Goal: Task Accomplishment & Management: Book appointment/travel/reservation

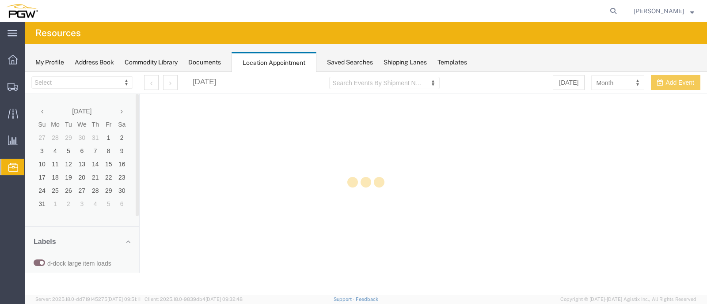
select select "28253"
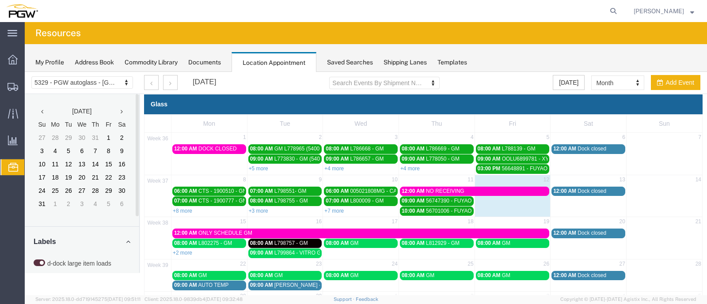
scroll to position [53, 0]
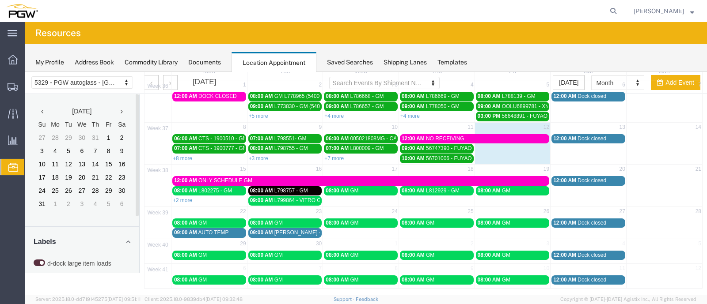
click at [427, 188] on span "L812929 - GM" at bounding box center [443, 191] width 34 height 6
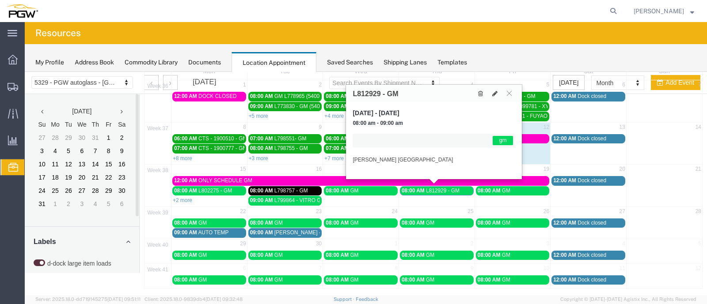
click at [508, 49] on div "My Profile Address Book Commodity Library Documents Location Appointment Saved …" at bounding box center [366, 58] width 682 height 28
click at [511, 95] on button at bounding box center [509, 93] width 12 height 8
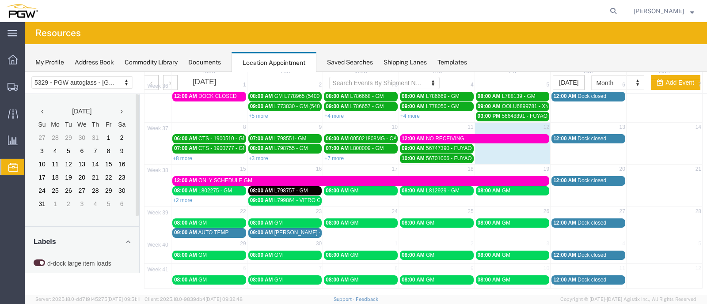
click at [427, 188] on span "L812929 - GM" at bounding box center [443, 191] width 34 height 6
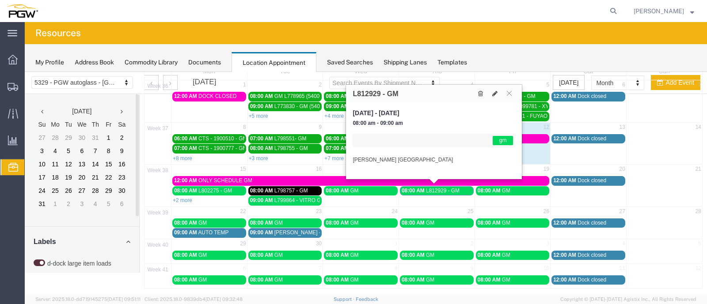
click at [427, 188] on span "L812929 - GM" at bounding box center [443, 191] width 34 height 6
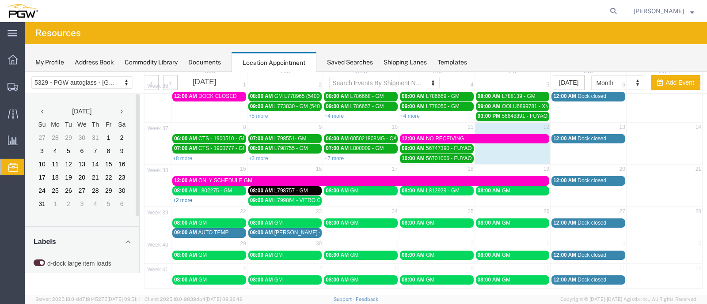
click at [186, 197] on link "+2 more" at bounding box center [182, 200] width 19 height 6
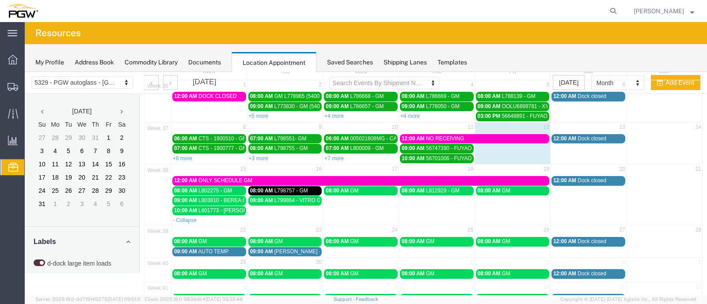
drag, startPoint x: 208, startPoint y: 195, endPoint x: 286, endPoint y: 215, distance: 81.0
click at [672, 196] on td at bounding box center [664, 195] width 76 height 40
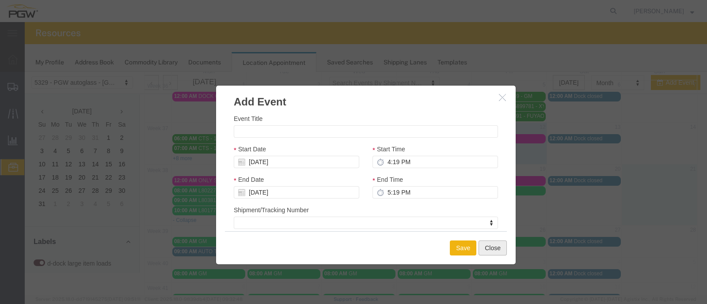
click at [490, 252] on button "Close" at bounding box center [492, 248] width 28 height 15
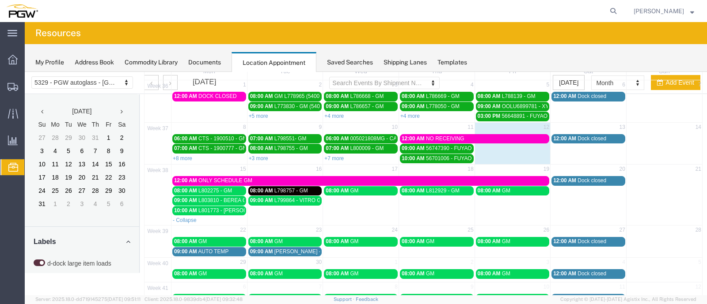
click at [210, 197] on span "L803810 - BEREA GM" at bounding box center [224, 200] width 53 height 6
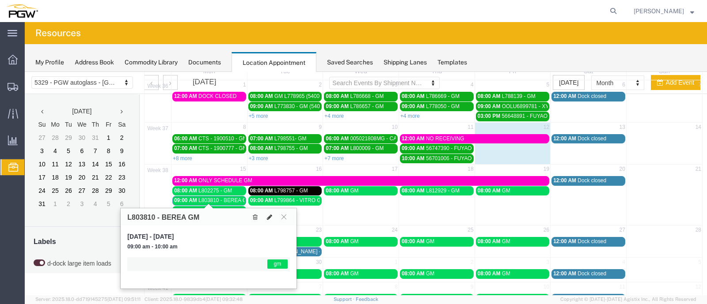
click at [270, 212] on button at bounding box center [269, 216] width 12 height 9
select select "1"
select select "340"
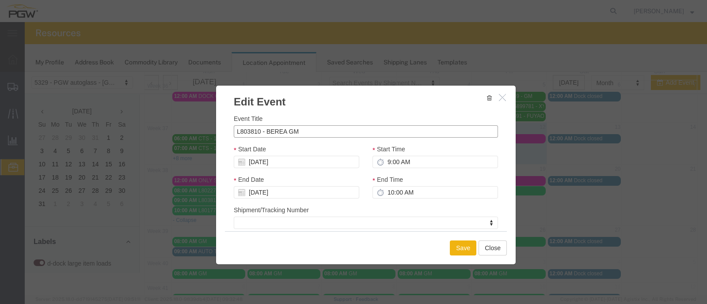
click at [304, 132] on input "L803810 - BEREA GM" at bounding box center [366, 131] width 264 height 12
click at [283, 128] on input "L803810 - BEREA GM (54012)" at bounding box center [366, 131] width 264 height 12
click at [273, 130] on input "L803810 - GM (54012)" at bounding box center [366, 131] width 264 height 12
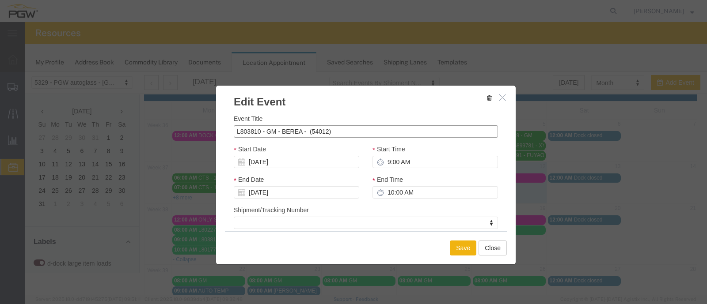
scroll to position [0, 0]
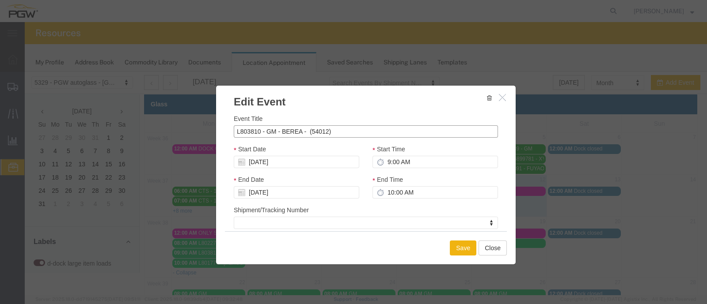
click at [307, 127] on input "L803810 - GM - BEREA - (54012)" at bounding box center [366, 131] width 264 height 12
type input "L803810 - GM - BEREA - (54012)"
click at [462, 244] on button "Save" at bounding box center [463, 248] width 27 height 15
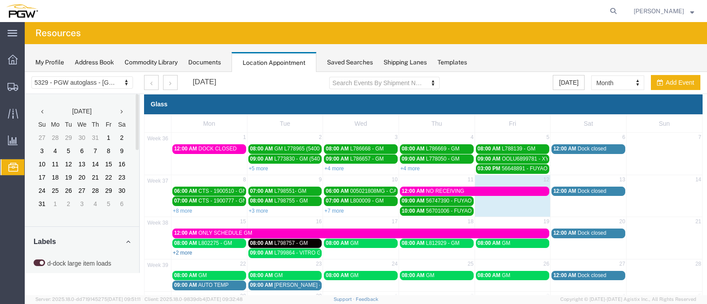
click at [188, 250] on link "+2 more" at bounding box center [182, 253] width 19 height 6
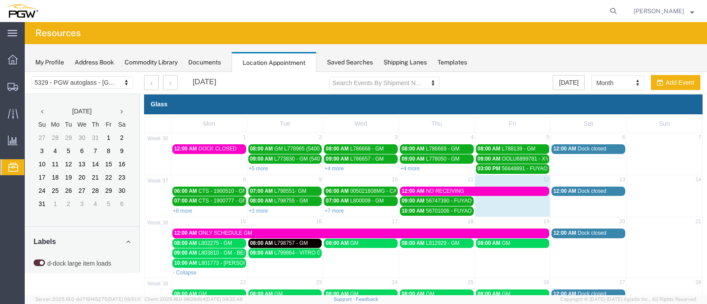
click at [208, 250] on span "L803810 - GM - BEREA - (54012)" at bounding box center [237, 253] width 79 height 6
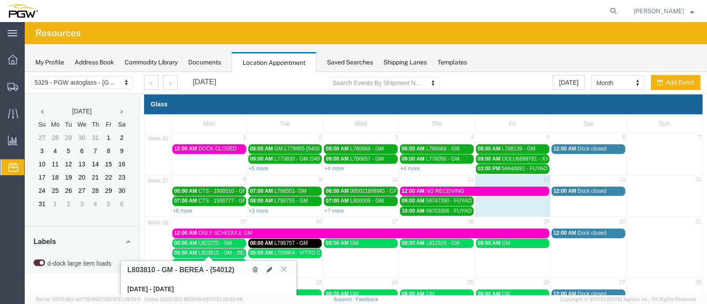
click at [208, 250] on span "L803810 - GM - BEREA - (54012)" at bounding box center [237, 253] width 79 height 6
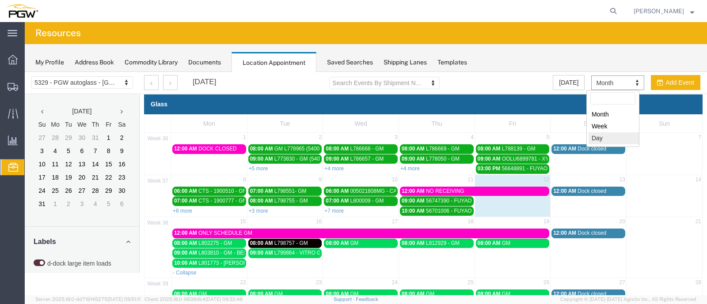
select select "agendaDay"
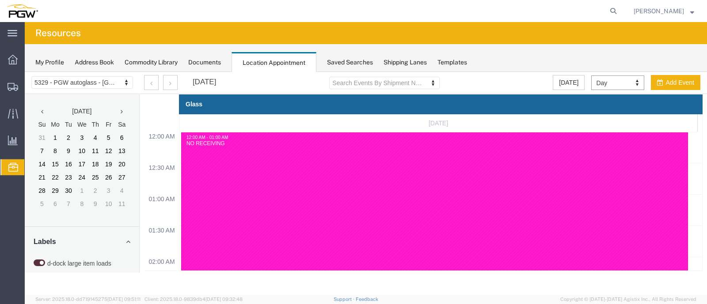
scroll to position [376, 0]
click at [168, 83] on button "button" at bounding box center [170, 82] width 15 height 15
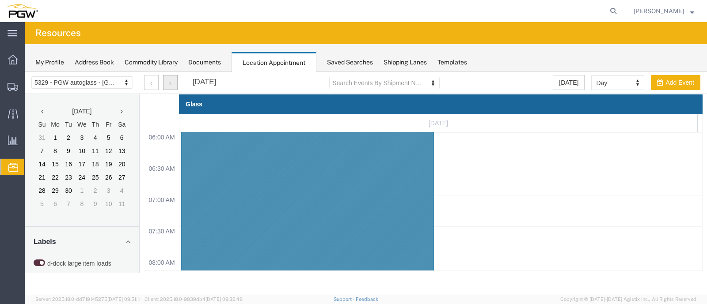
click at [168, 83] on button "button" at bounding box center [170, 82] width 15 height 15
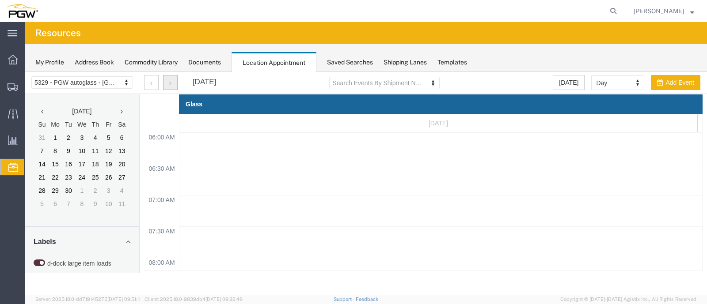
click at [168, 83] on button "button" at bounding box center [170, 82] width 15 height 15
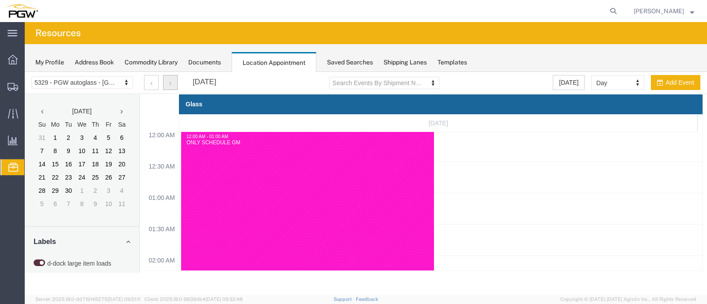
scroll to position [0, 0]
select select "month"
